Goal: Navigation & Orientation: Find specific page/section

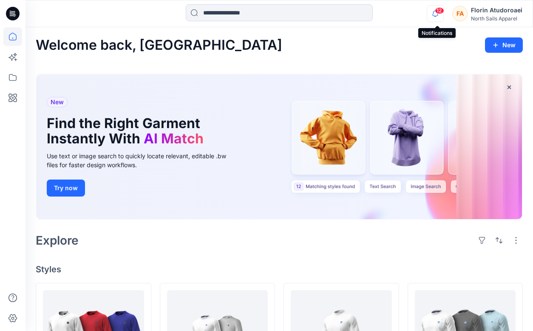
click at [436, 16] on icon "button" at bounding box center [435, 13] width 16 height 17
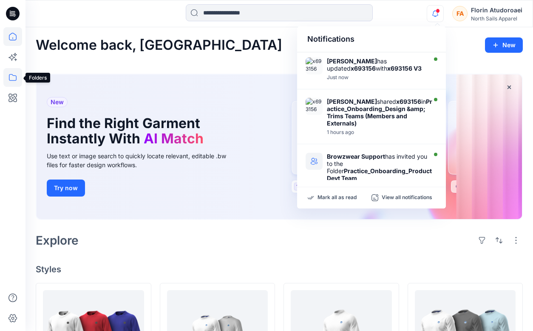
click at [8, 77] on icon at bounding box center [12, 77] width 19 height 19
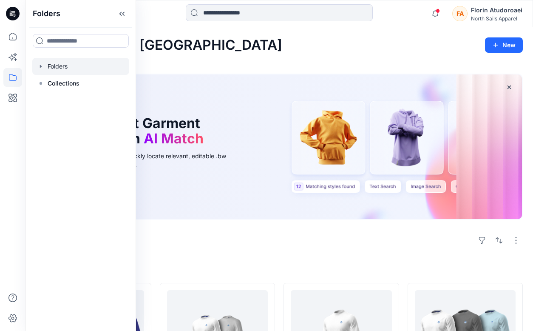
click at [42, 67] on icon "button" at bounding box center [40, 66] width 7 height 7
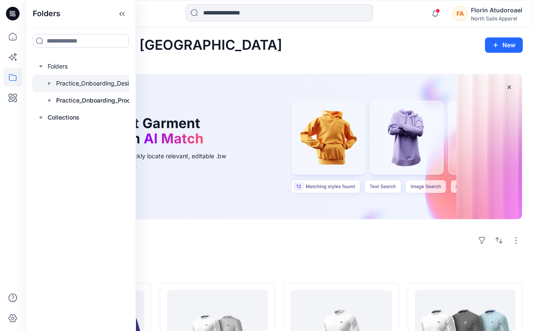
click at [74, 87] on div at bounding box center [91, 83] width 119 height 17
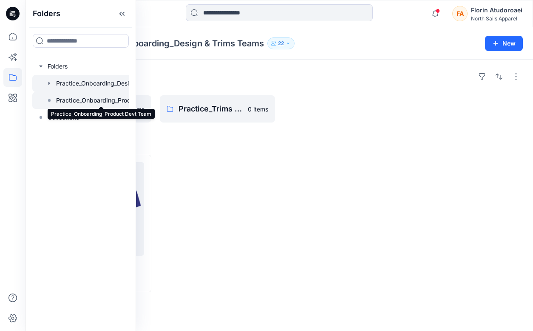
click at [74, 101] on p "Practice_Onboarding_Product Devt Team" at bounding box center [101, 100] width 90 height 10
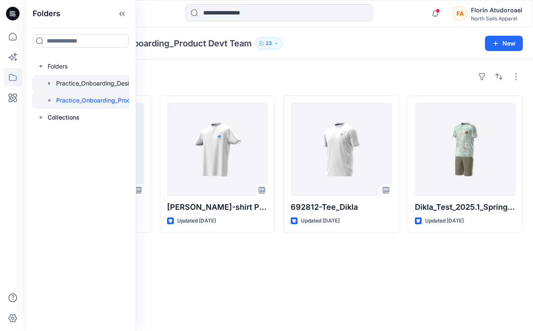
click at [63, 85] on div at bounding box center [91, 83] width 119 height 17
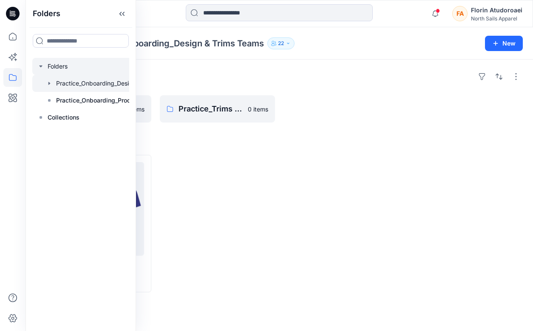
click at [57, 68] on div at bounding box center [91, 66] width 119 height 17
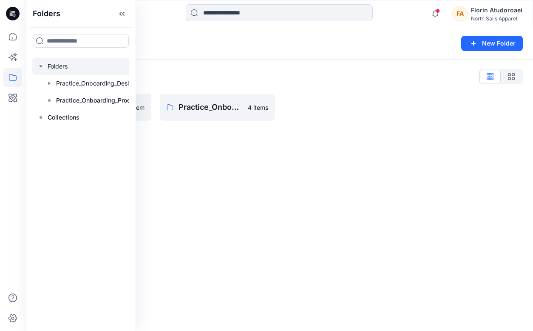
click at [40, 67] on icon "button" at bounding box center [40, 66] width 7 height 7
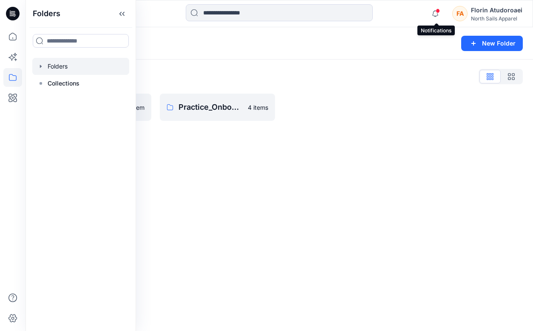
click at [440, 12] on span at bounding box center [438, 11] width 4 height 5
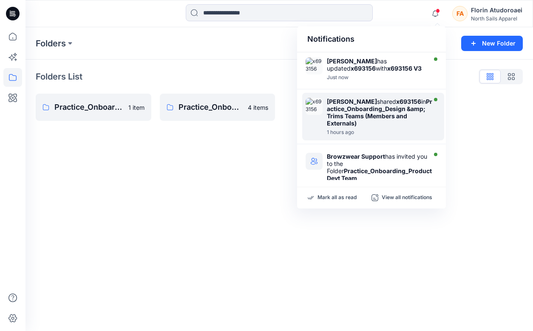
click at [379, 124] on div "[PERSON_NAME] shared x693156 in Practice_Onboarding_Design &amp; Trims Teams (M…" at bounding box center [379, 112] width 105 height 29
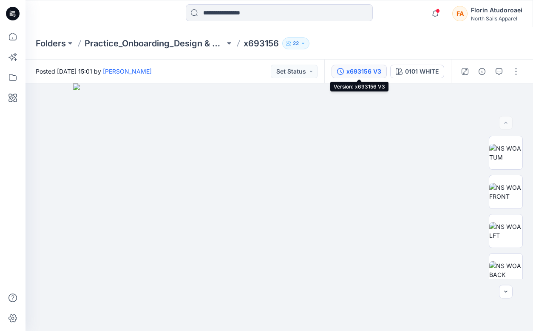
click at [365, 71] on div "x693156 V3" at bounding box center [363, 71] width 35 height 9
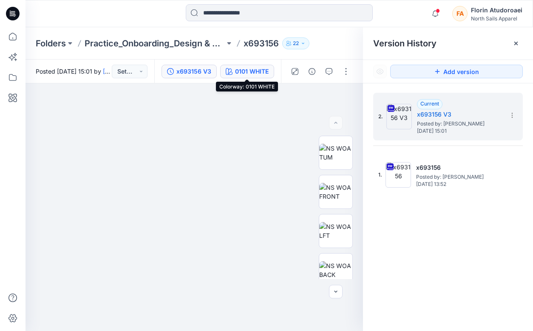
click at [255, 71] on div "0101 WHITE" at bounding box center [252, 71] width 34 height 9
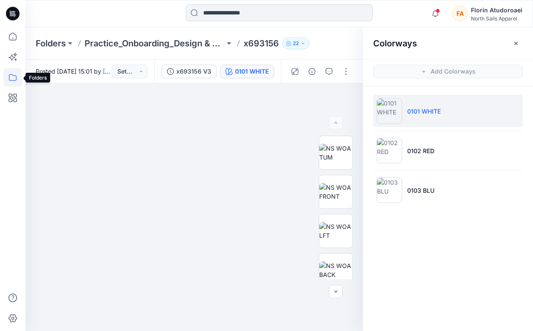
click at [17, 76] on icon at bounding box center [12, 77] width 19 height 19
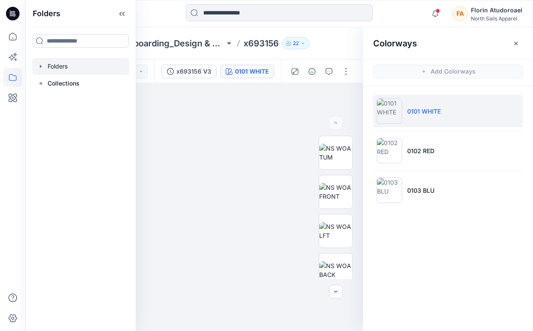
click at [40, 65] on icon "button" at bounding box center [41, 66] width 2 height 3
click at [40, 65] on icon "button" at bounding box center [40, 66] width 7 height 7
click at [41, 81] on icon at bounding box center [40, 83] width 7 height 7
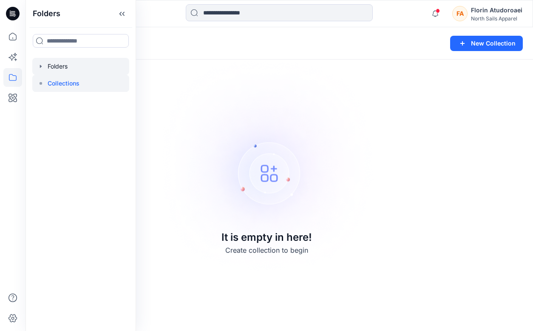
click at [48, 68] on div at bounding box center [80, 66] width 97 height 17
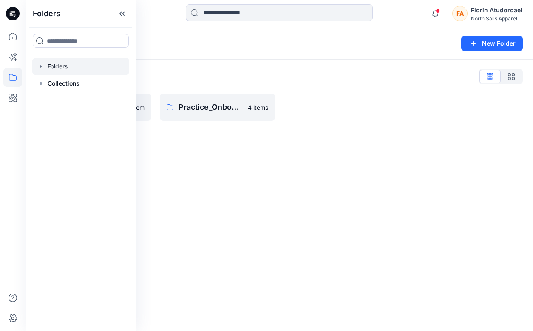
click at [179, 138] on div "Folders New Folder Folders List Practice_Onboarding_Design & Trims Teams 1 item…" at bounding box center [280, 179] width 508 height 304
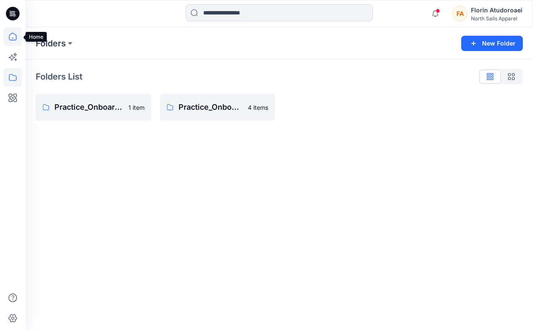
click at [13, 38] on icon at bounding box center [12, 38] width 0 height 2
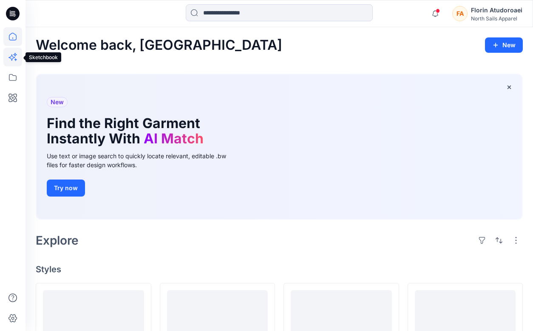
click at [11, 60] on icon at bounding box center [12, 57] width 19 height 19
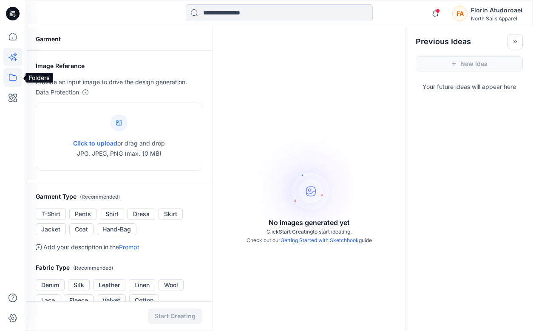
click at [17, 79] on icon at bounding box center [13, 77] width 8 height 7
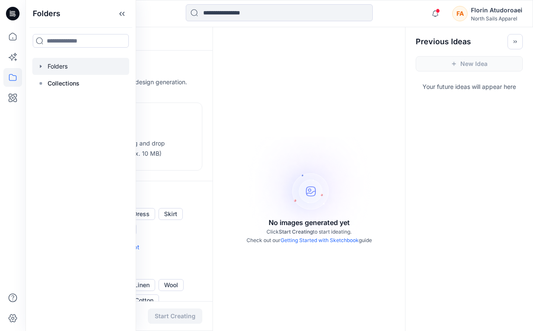
click at [81, 70] on div at bounding box center [80, 66] width 97 height 17
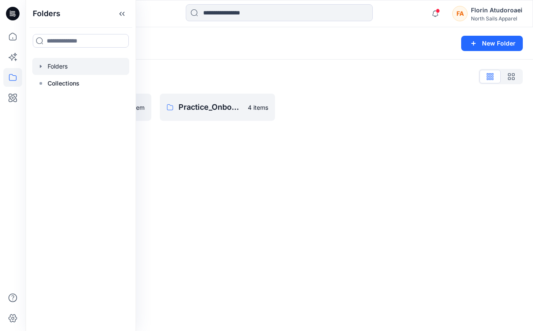
click at [267, 168] on div "Folders New Folder Folders List Practice_Onboarding_Design & Trims Teams 1 item…" at bounding box center [280, 179] width 508 height 304
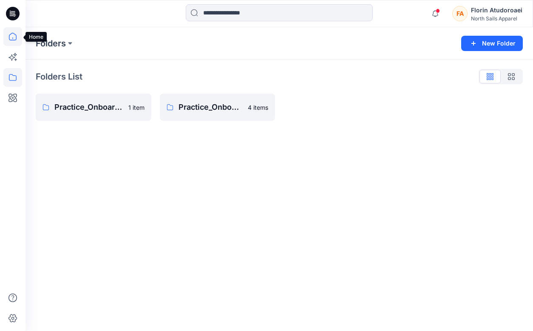
click at [16, 37] on icon at bounding box center [12, 36] width 19 height 19
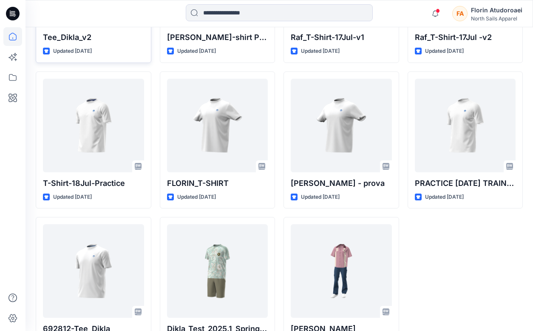
scroll to position [505, 0]
